Goal: Navigation & Orientation: Find specific page/section

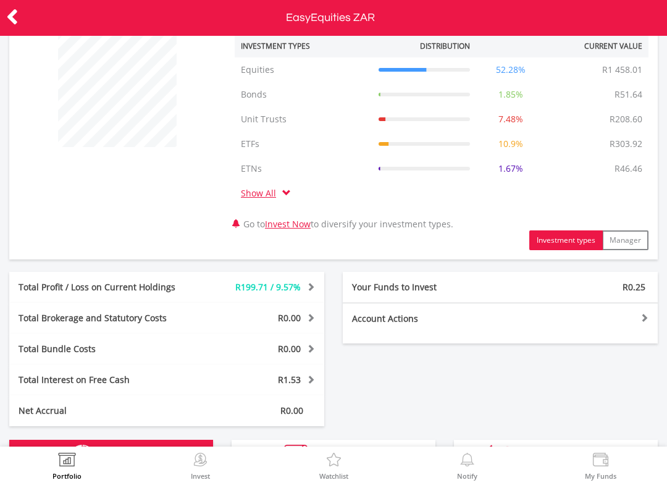
scroll to position [-46, 0]
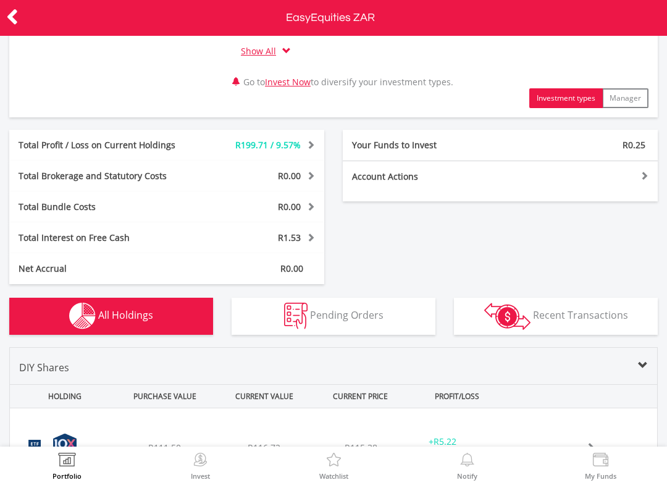
click at [390, 317] on button "Pending Orders Pending Orders" at bounding box center [334, 316] width 204 height 37
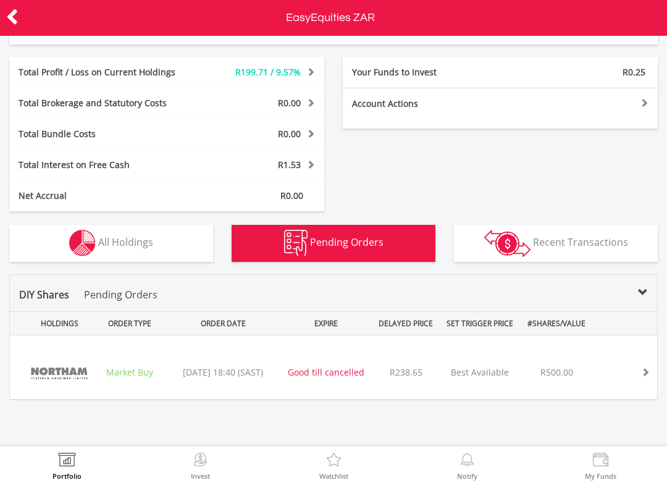
scroll to position [357, 0]
click at [578, 251] on button "Transactions Recent Transactions" at bounding box center [556, 243] width 204 height 37
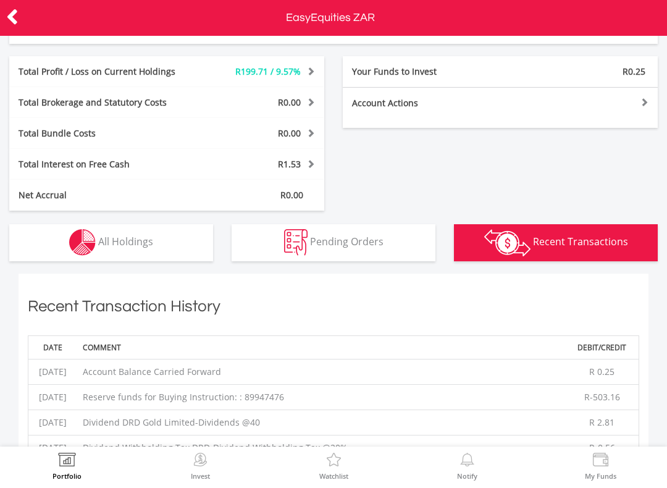
scroll to position [396, 0]
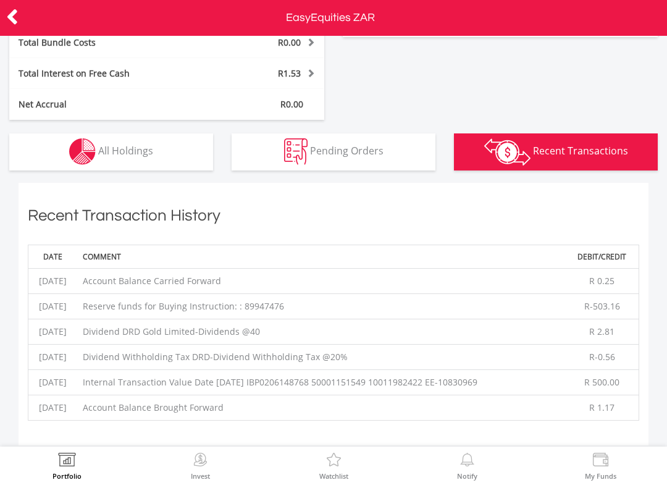
click at [50, 148] on button "Holdings All Holdings" at bounding box center [111, 151] width 204 height 37
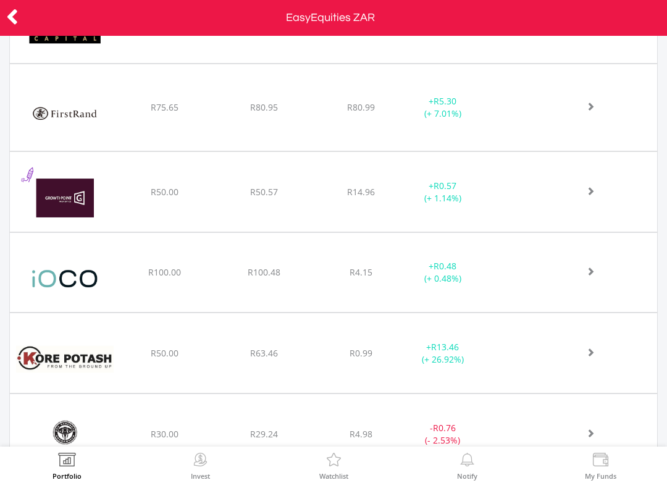
scroll to position [1177, 0]
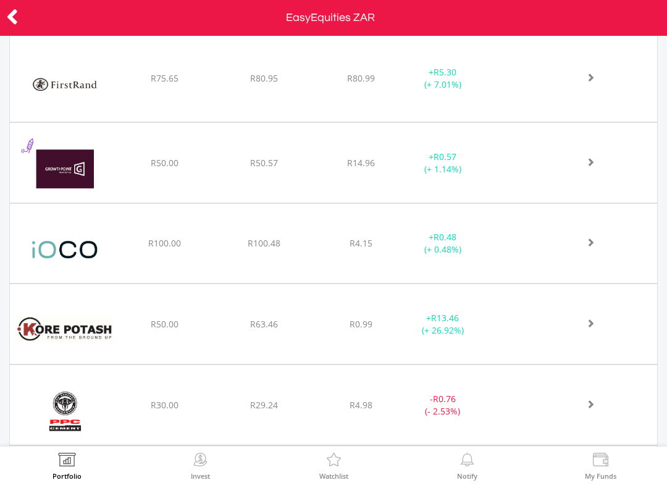
click at [650, 213] on div "﻿ iOCO Limited R100.00 R100.48 R4.15 + R0.48 (+ 0.48%)" at bounding box center [333, 243] width 647 height 79
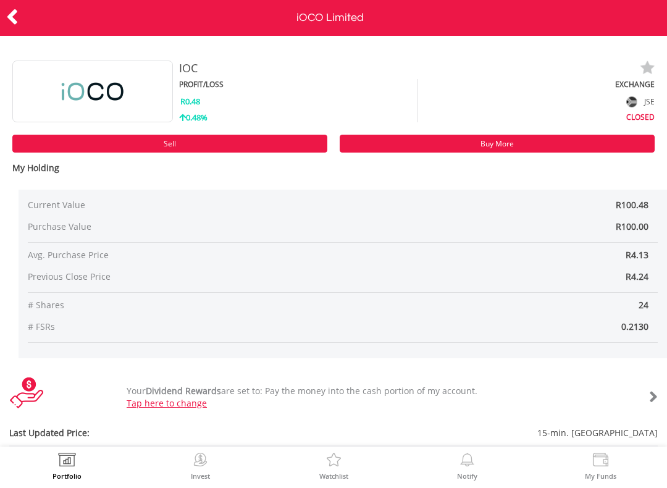
click at [25, 19] on div at bounding box center [33, 18] width 67 height 26
click at [17, 14] on icon at bounding box center [12, 17] width 12 height 24
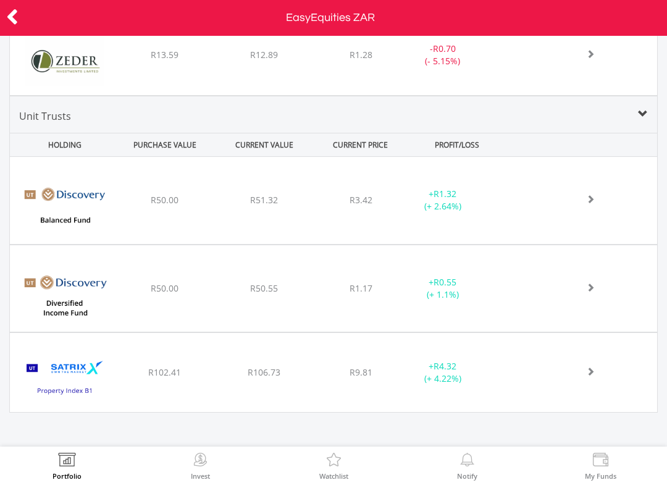
scroll to position [2103, 0]
